Goal: Task Accomplishment & Management: Manage account settings

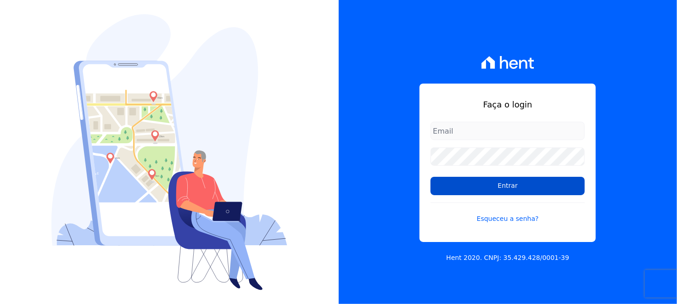
type input "[EMAIL_ADDRESS][DOMAIN_NAME]"
click at [515, 189] on input "Entrar" at bounding box center [508, 186] width 154 height 18
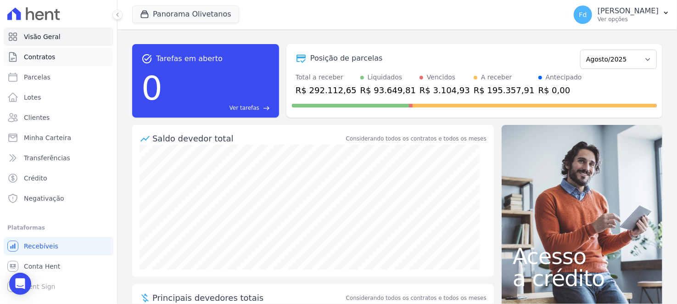
click at [51, 52] on span "Contratos" at bounding box center [39, 56] width 31 height 9
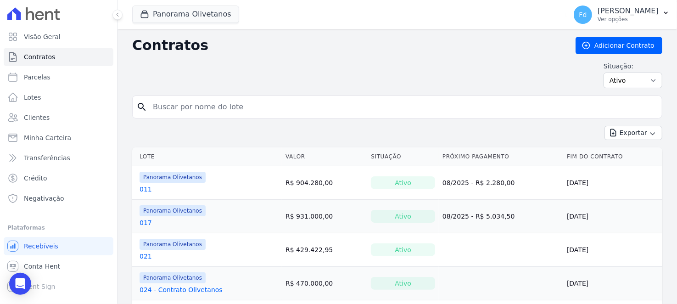
click at [425, 98] on input "search" at bounding box center [402, 107] width 511 height 18
type input "081"
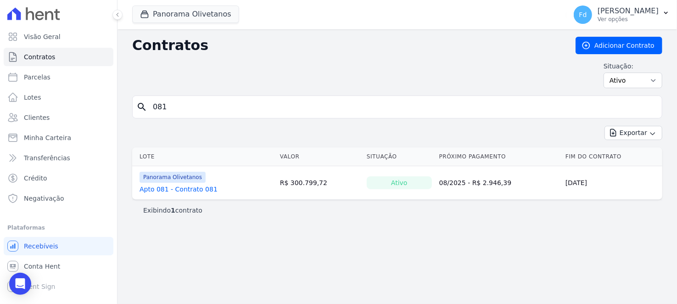
click at [202, 185] on link "Apto 081 - Contrato 081" at bounding box center [179, 189] width 78 height 9
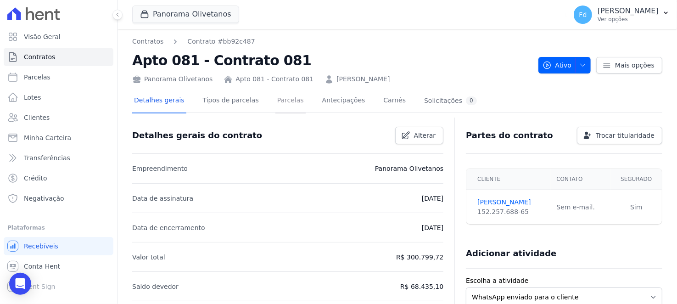
click at [280, 92] on link "Parcelas" at bounding box center [290, 101] width 30 height 24
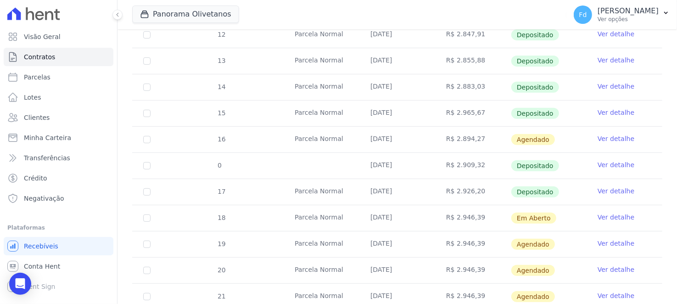
scroll to position [229, 0]
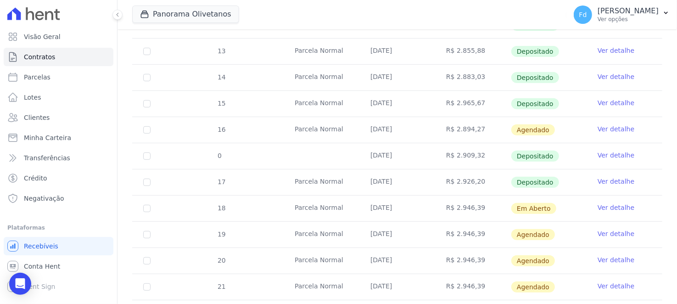
click at [605, 209] on link "Ver detalhe" at bounding box center [616, 207] width 37 height 9
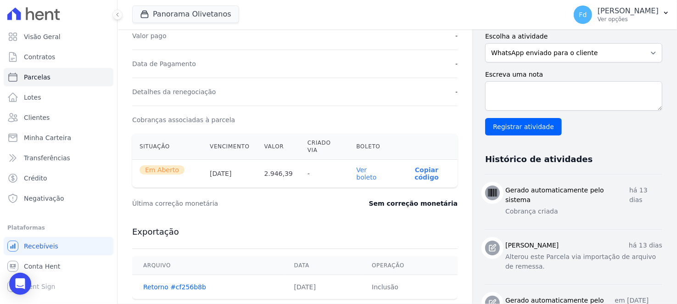
scroll to position [229, 0]
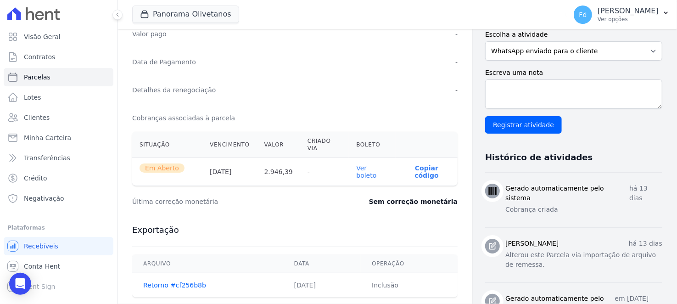
click at [359, 164] on link "Ver boleto" at bounding box center [366, 171] width 20 height 15
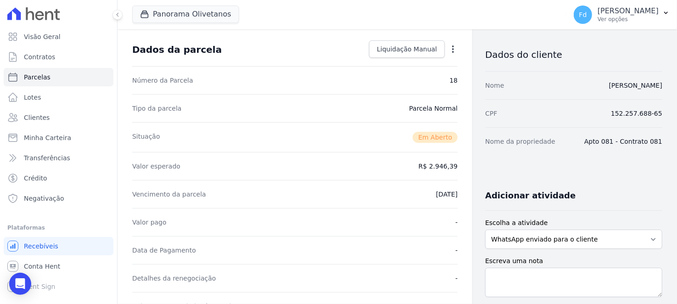
scroll to position [0, 0]
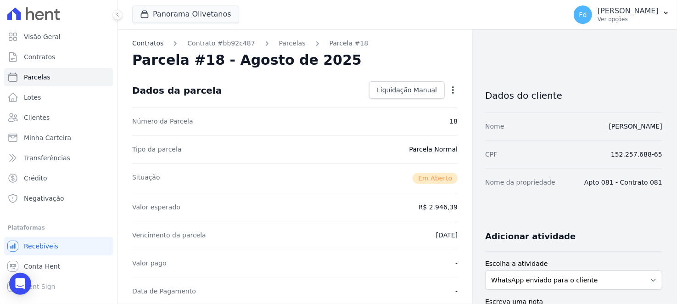
click at [149, 46] on link "Contratos" at bounding box center [147, 44] width 31 height 10
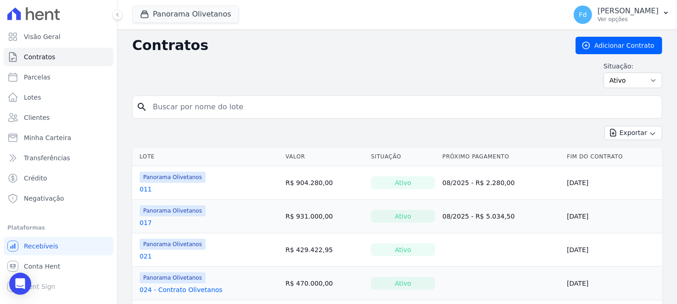
click at [180, 103] on input "search" at bounding box center [402, 107] width 511 height 18
type input "071"
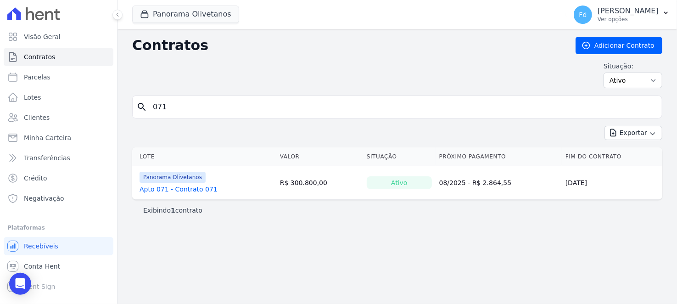
click at [198, 190] on link "Apto 071 - Contrato 071" at bounding box center [179, 189] width 78 height 9
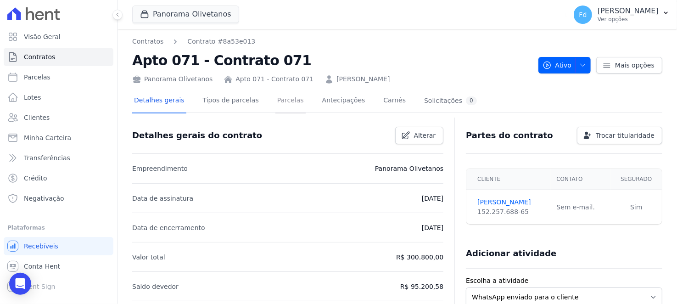
click at [282, 103] on link "Parcelas" at bounding box center [290, 101] width 30 height 24
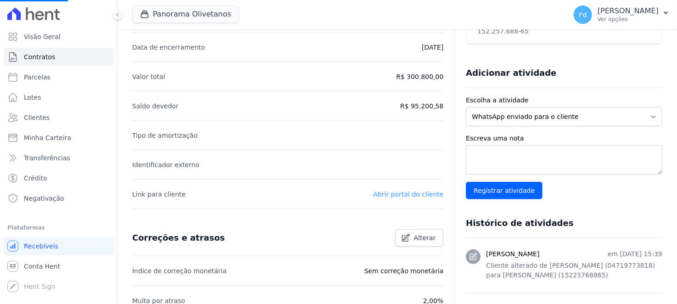
scroll to position [184, 0]
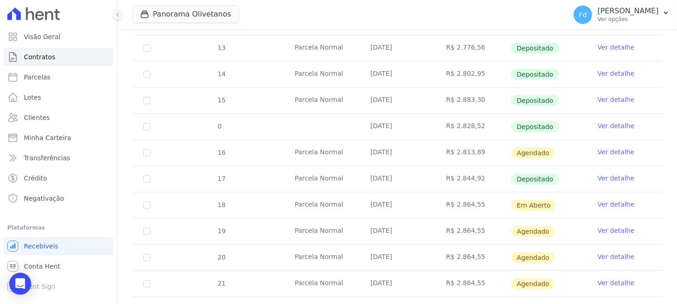
scroll to position [276, 0]
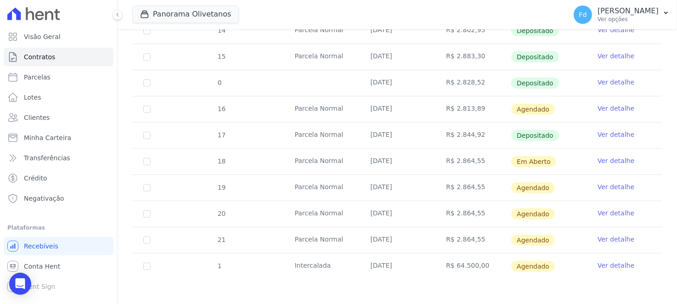
click at [598, 157] on link "Ver detalhe" at bounding box center [616, 160] width 37 height 9
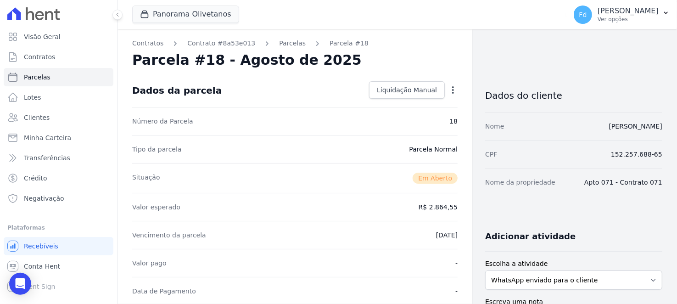
scroll to position [229, 0]
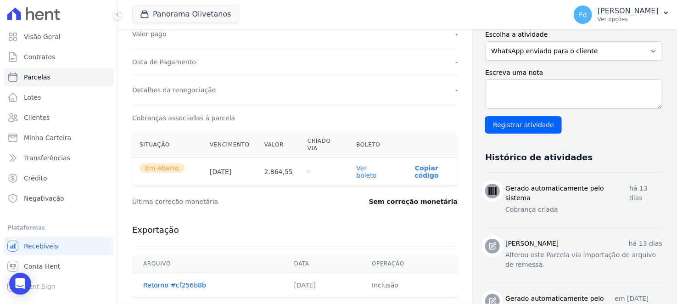
click at [374, 164] on link "Ver boleto" at bounding box center [366, 171] width 20 height 15
